Goal: Find specific page/section: Find specific page/section

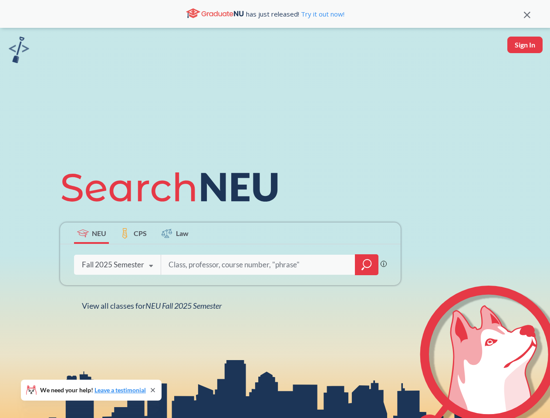
click at [275, 209] on icon at bounding box center [173, 187] width 227 height 49
click at [527, 14] on icon at bounding box center [527, 15] width 7 height 7
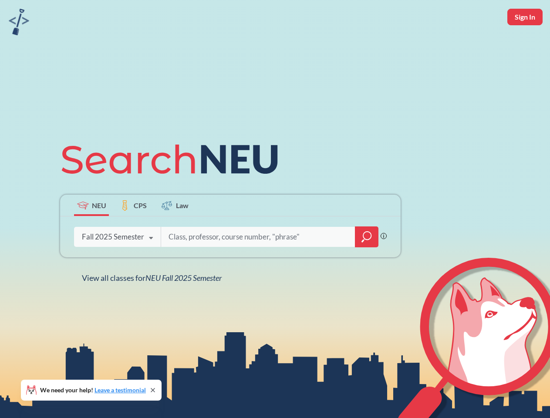
click at [525, 45] on div "NEU CPS Law Phrase search guarantees the exact search appears in the results. E…" at bounding box center [275, 209] width 550 height 418
click at [91, 233] on div "Fall 2025 Semester" at bounding box center [113, 237] width 62 height 10
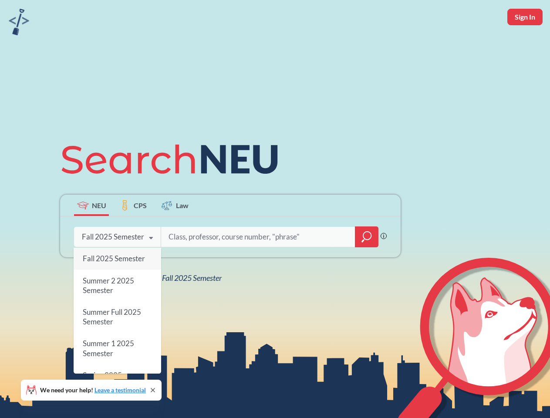
click at [133, 233] on div "Fall 2025 Semester" at bounding box center [113, 237] width 62 height 10
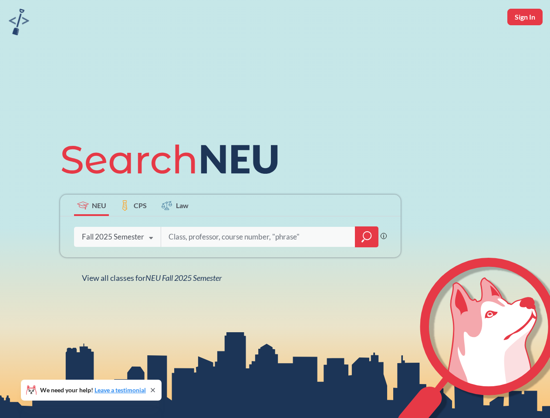
click at [175, 233] on input "search" at bounding box center [258, 237] width 181 height 18
click at [367, 265] on div "NEU CPS Law Phrase search guarantees the exact search appears in the results. E…" at bounding box center [230, 209] width 351 height 148
click at [117, 265] on div "NEU CPS Law Phrase search guarantees the exact search appears in the results. E…" at bounding box center [230, 209] width 351 height 148
click at [151, 266] on div "NEU CPS Law Phrase search guarantees the exact search appears in the results. E…" at bounding box center [230, 209] width 351 height 148
click at [154, 306] on div "NEU CPS Law Phrase search guarantees the exact search appears in the results. E…" at bounding box center [275, 209] width 550 height 418
